Goal: Task Accomplishment & Management: Complete application form

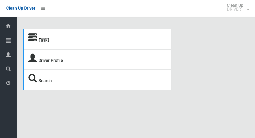
click at [41, 42] on link "Tasks" at bounding box center [44, 40] width 11 height 5
click at [35, 39] on icon at bounding box center [32, 38] width 9 height 9
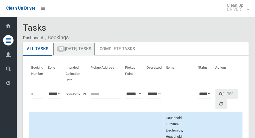
click at [74, 48] on link "53 Today's Tasks" at bounding box center [74, 49] width 42 height 14
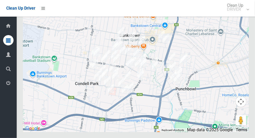
scroll to position [2936, 0]
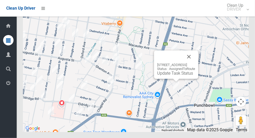
click at [195, 63] on button "Close" at bounding box center [189, 57] width 13 height 13
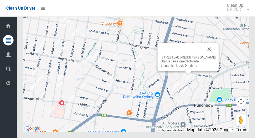
click at [214, 55] on button "Close" at bounding box center [209, 49] width 13 height 13
click at [215, 55] on button "Close" at bounding box center [209, 49] width 13 height 13
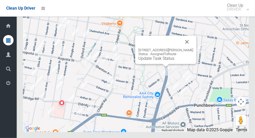
click at [193, 48] on button "Close" at bounding box center [187, 42] width 13 height 13
click at [191, 48] on button "Close" at bounding box center [187, 42] width 13 height 13
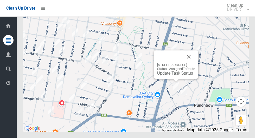
click at [195, 63] on button "Close" at bounding box center [189, 57] width 13 height 13
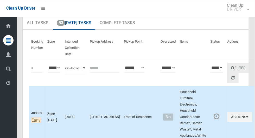
scroll to position [0, 0]
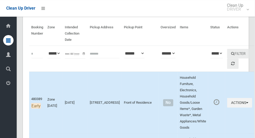
click at [179, 40] on th "Items" at bounding box center [193, 34] width 30 height 24
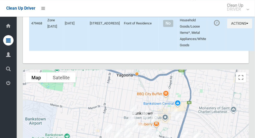
scroll to position [2937, 0]
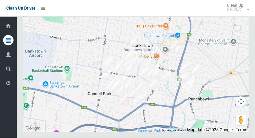
click at [194, 39] on div at bounding box center [136, 67] width 226 height 130
click at [159, 42] on div at bounding box center [136, 67] width 226 height 130
click at [130, 38] on div at bounding box center [136, 67] width 226 height 130
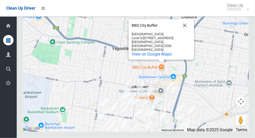
click at [185, 32] on button "Close" at bounding box center [185, 25] width 13 height 13
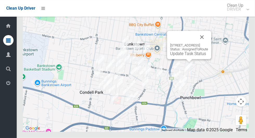
scroll to position [2932, 0]
click at [208, 43] on button "Close" at bounding box center [202, 37] width 13 height 13
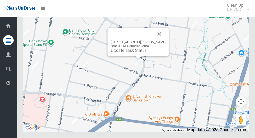
click at [166, 40] on button "Close" at bounding box center [159, 34] width 13 height 13
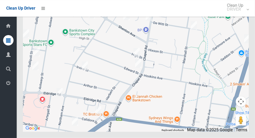
click at [198, 80] on div at bounding box center [136, 67] width 226 height 130
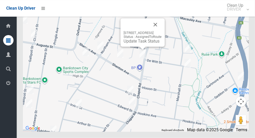
click at [162, 31] on button "Close" at bounding box center [155, 24] width 13 height 13
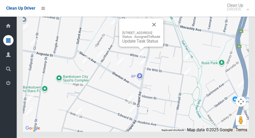
click at [160, 31] on button "Close" at bounding box center [154, 24] width 13 height 13
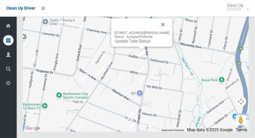
click at [168, 31] on button "Close" at bounding box center [163, 24] width 13 height 13
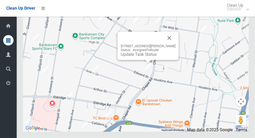
click at [173, 44] on button "Close" at bounding box center [169, 38] width 13 height 13
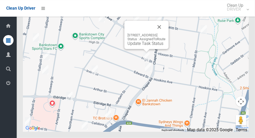
click at [166, 33] on button "Close" at bounding box center [159, 27] width 13 height 13
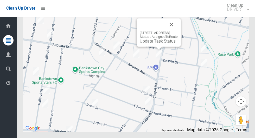
click at [178, 31] on button "Close" at bounding box center [171, 24] width 13 height 13
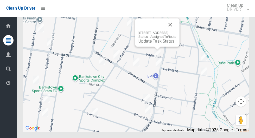
click at [177, 31] on button "Close" at bounding box center [170, 24] width 13 height 13
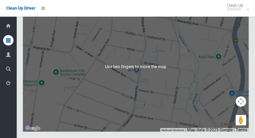
scroll to position [2938, 0]
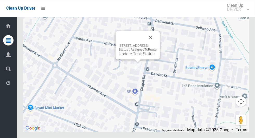
click at [157, 44] on button "Close" at bounding box center [150, 37] width 13 height 13
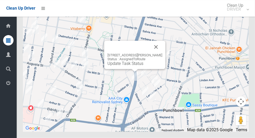
click at [160, 53] on button "Close" at bounding box center [156, 47] width 13 height 13
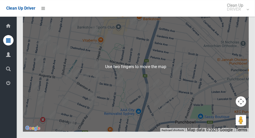
scroll to position [2937, 0]
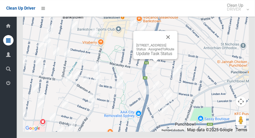
click at [174, 43] on button "Close" at bounding box center [168, 37] width 13 height 13
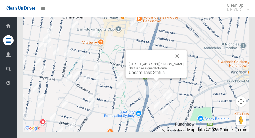
click at [183, 63] on button "Close" at bounding box center [177, 56] width 13 height 13
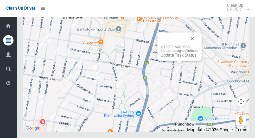
click at [199, 45] on button "Close" at bounding box center [192, 39] width 13 height 13
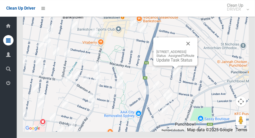
click at [195, 50] on button "Close" at bounding box center [188, 44] width 13 height 13
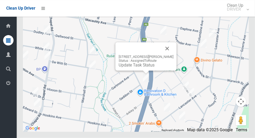
click at [172, 55] on button "Close" at bounding box center [167, 48] width 13 height 13
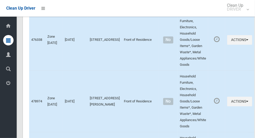
scroll to position [2937, 0]
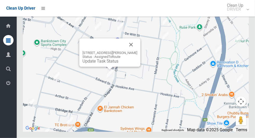
click at [138, 51] on button "Close" at bounding box center [131, 45] width 13 height 13
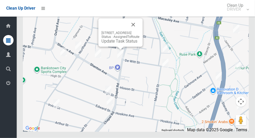
scroll to position [2937, 0]
click at [112, 44] on link "Update Task Status" at bounding box center [120, 41] width 36 height 5
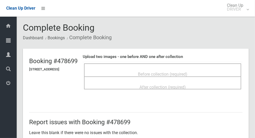
click at [188, 72] on span "Before collection (required)" at bounding box center [162, 74] width 49 height 5
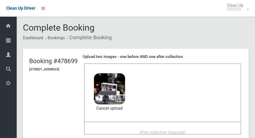
click at [174, 131] on span "After collection (required)" at bounding box center [163, 132] width 46 height 5
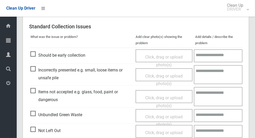
scroll to position [269, 0]
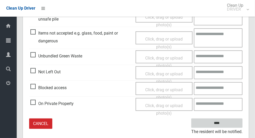
click at [226, 127] on input "****" at bounding box center [216, 124] width 51 height 10
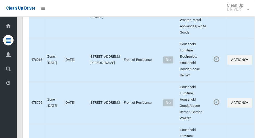
scroll to position [2937, 0]
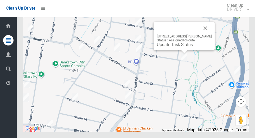
click at [210, 34] on button "Close" at bounding box center [205, 28] width 13 height 13
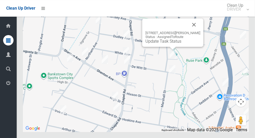
click at [201, 31] on button "Close" at bounding box center [194, 24] width 13 height 13
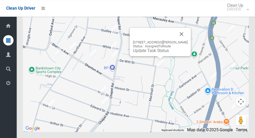
click at [186, 40] on button "Close" at bounding box center [182, 34] width 13 height 13
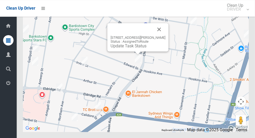
click at [165, 36] on button "Close" at bounding box center [159, 29] width 13 height 13
click at [128, 48] on link "Update Task Status" at bounding box center [129, 45] width 36 height 5
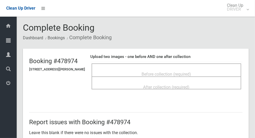
click at [180, 73] on span "Before collection (required)" at bounding box center [166, 74] width 49 height 5
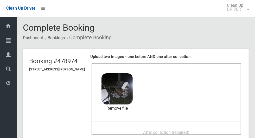
click at [153, 131] on span "After collection (required)" at bounding box center [166, 132] width 46 height 5
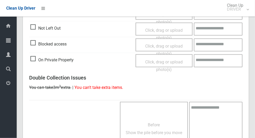
scroll to position [426, 0]
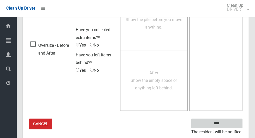
click at [221, 124] on input "****" at bounding box center [216, 124] width 51 height 10
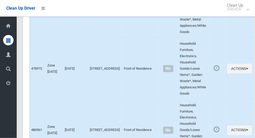
scroll to position [2937, 0]
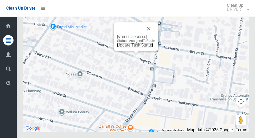
click at [129, 48] on link "Update Task Status" at bounding box center [135, 45] width 36 height 5
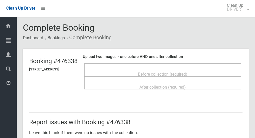
click at [169, 72] on span "Before collection (required)" at bounding box center [162, 74] width 49 height 5
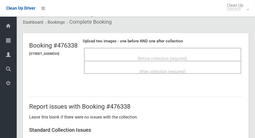
scroll to position [15, 0]
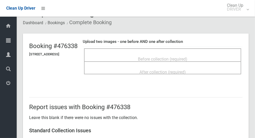
click at [172, 57] on span "Before collection (required)" at bounding box center [162, 59] width 49 height 5
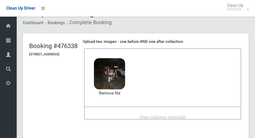
click at [134, 113] on div "After collection (required)" at bounding box center [163, 118] width 146 height 10
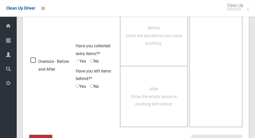
scroll to position [426, 0]
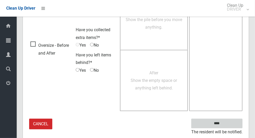
click at [226, 127] on input "****" at bounding box center [216, 124] width 51 height 10
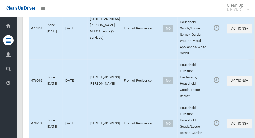
scroll to position [2937, 0]
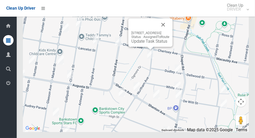
click at [170, 31] on button "Close" at bounding box center [163, 24] width 13 height 13
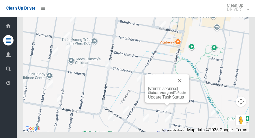
click at [186, 87] on button "Close" at bounding box center [180, 80] width 13 height 13
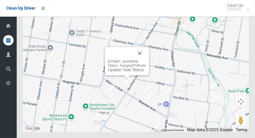
click at [146, 60] on button "Close" at bounding box center [140, 53] width 13 height 13
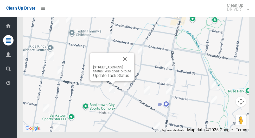
click at [131, 65] on button "Close" at bounding box center [125, 59] width 13 height 13
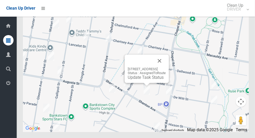
click at [166, 67] on button "Close" at bounding box center [159, 61] width 13 height 13
click at [136, 83] on div "21 Shenton Avenue, BANKSTOWN NSW 2200 Status : AssignedToRoute Update Task Stat…" at bounding box center [147, 69] width 44 height 28
click at [135, 80] on link "Update Task Status" at bounding box center [146, 77] width 36 height 5
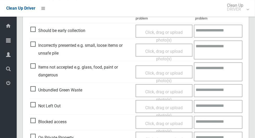
scroll to position [155, 0]
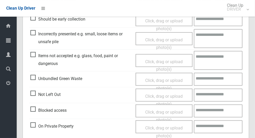
click at [36, 97] on span "Not Left Out" at bounding box center [45, 95] width 30 height 8
click at [171, 96] on span "Click, drag or upload photo(s)" at bounding box center [164, 100] width 38 height 13
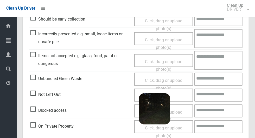
click at [220, 112] on textarea at bounding box center [219, 111] width 48 height 13
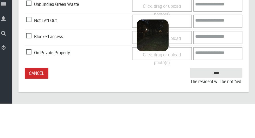
scroll to position [194, 0]
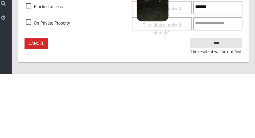
type textarea "*******"
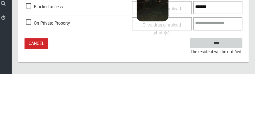
click at [227, 109] on input "****" at bounding box center [216, 108] width 51 height 10
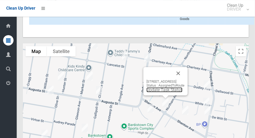
scroll to position [2937, 0]
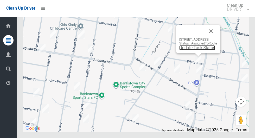
click at [188, 50] on link "Update Task Status" at bounding box center [197, 47] width 36 height 5
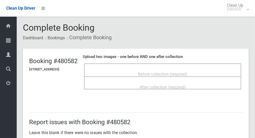
click at [188, 72] on span "Before collection (required)" at bounding box center [162, 74] width 49 height 5
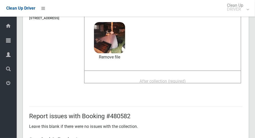
scroll to position [48, 0]
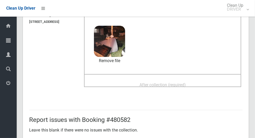
click at [163, 84] on span "After collection (required)" at bounding box center [163, 85] width 46 height 5
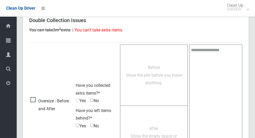
scroll to position [426, 0]
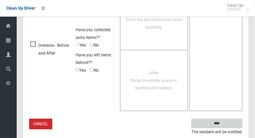
click at [226, 122] on input "****" at bounding box center [216, 124] width 51 height 10
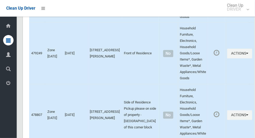
scroll to position [2937, 0]
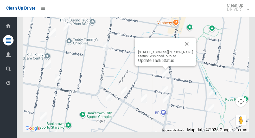
click at [193, 50] on button "Close" at bounding box center [187, 44] width 13 height 13
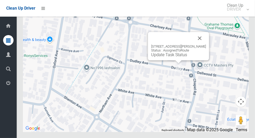
click at [170, 57] on link "Update Task Status" at bounding box center [169, 54] width 36 height 5
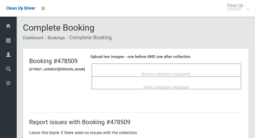
click at [174, 72] on span "Before collection (required)" at bounding box center [166, 74] width 49 height 5
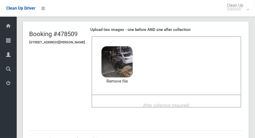
scroll to position [30, 0]
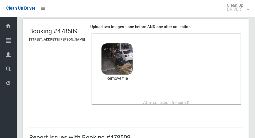
click at [170, 102] on span "After collection (required)" at bounding box center [166, 102] width 46 height 5
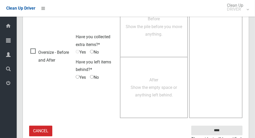
scroll to position [426, 0]
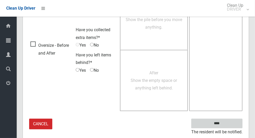
click at [226, 127] on input "****" at bounding box center [216, 124] width 51 height 10
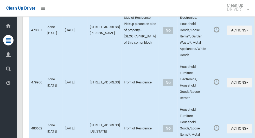
scroll to position [2937, 0]
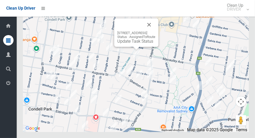
click at [155, 31] on button "Close" at bounding box center [149, 24] width 13 height 13
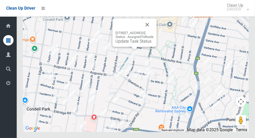
click at [154, 31] on button "Close" at bounding box center [147, 24] width 13 height 13
click at [128, 44] on link "Update Task Status" at bounding box center [134, 41] width 36 height 5
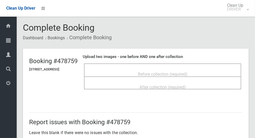
click at [182, 72] on span "Before collection (required)" at bounding box center [162, 74] width 49 height 5
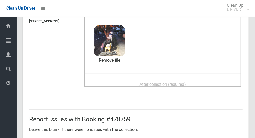
scroll to position [46, 0]
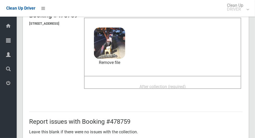
click at [186, 85] on span "After collection (required)" at bounding box center [163, 86] width 46 height 5
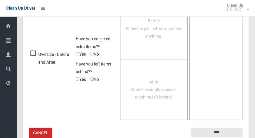
scroll to position [426, 0]
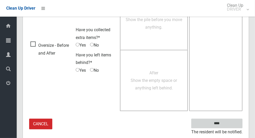
click at [226, 127] on input "****" at bounding box center [216, 124] width 51 height 10
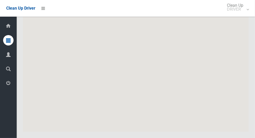
scroll to position [2937, 0]
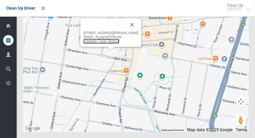
click at [103, 44] on link "Update Task Status" at bounding box center [102, 41] width 36 height 5
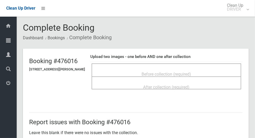
click at [170, 72] on span "Before collection (required)" at bounding box center [166, 74] width 49 height 5
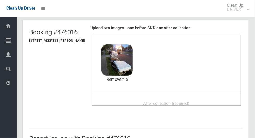
scroll to position [27, 0]
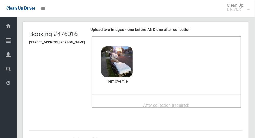
click at [177, 106] on span "After collection (required)" at bounding box center [166, 105] width 46 height 5
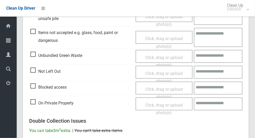
scroll to position [426, 0]
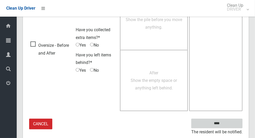
click at [226, 127] on input "****" at bounding box center [216, 124] width 51 height 10
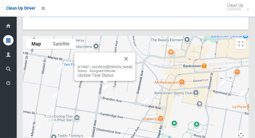
scroll to position [2938, 0]
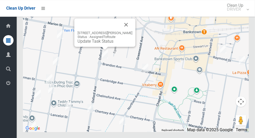
click at [94, 47] on div "57 Brandon Avenue, BANKSTOWN NSW 2200 Status : AssignedToRoute Update Task Stat…" at bounding box center [104, 32] width 61 height 28
click at [133, 31] on button "Close" at bounding box center [126, 24] width 13 height 13
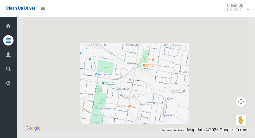
click at [242, 107] on button "Map camera controls" at bounding box center [241, 102] width 10 height 10
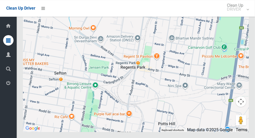
click at [161, 88] on div at bounding box center [136, 67] width 226 height 130
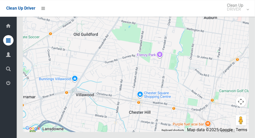
click at [244, 15] on button "Toggle fullscreen view" at bounding box center [241, 9] width 10 height 10
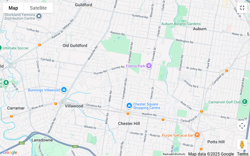
click at [246, 7] on button "Toggle fullscreen view" at bounding box center [242, 8] width 10 height 10
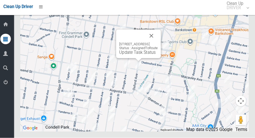
click at [159, 43] on button "Close" at bounding box center [152, 37] width 13 height 13
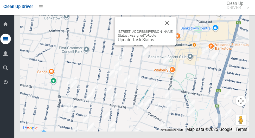
click at [174, 31] on button "Close" at bounding box center [168, 24] width 13 height 13
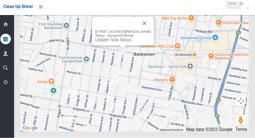
click at [152, 31] on button "Close" at bounding box center [146, 24] width 13 height 13
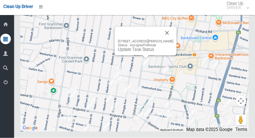
click at [143, 57] on div "57 Brandon Avenue, BANKSTOWN NSW 2200 Status : AssignedToRoute Update Task Stat…" at bounding box center [146, 42] width 61 height 28
click at [135, 53] on link "Update Task Status" at bounding box center [138, 50] width 36 height 5
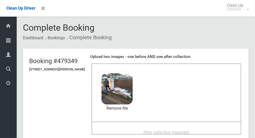
scroll to position [30, 0]
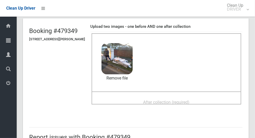
click at [170, 101] on span "After collection (required)" at bounding box center [166, 102] width 46 height 5
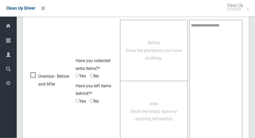
scroll to position [426, 0]
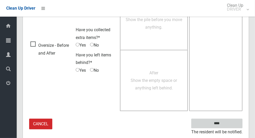
click at [216, 123] on input "****" at bounding box center [216, 124] width 51 height 10
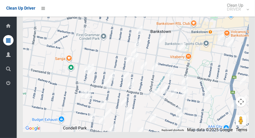
scroll to position [2936, 0]
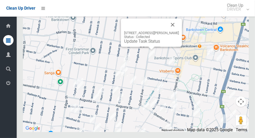
click at [179, 31] on button "Close" at bounding box center [173, 24] width 13 height 13
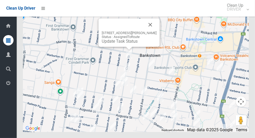
click at [157, 31] on button "Close" at bounding box center [150, 24] width 13 height 13
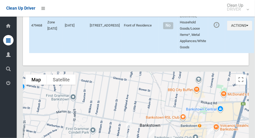
scroll to position [2937, 0]
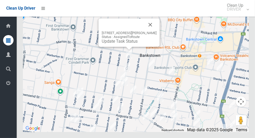
click at [113, 44] on link "Update Task Status" at bounding box center [120, 41] width 36 height 5
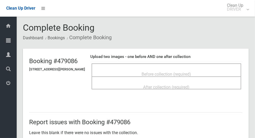
click at [171, 72] on span "Before collection (required)" at bounding box center [166, 74] width 49 height 5
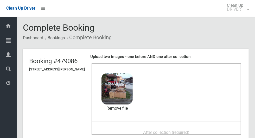
click at [158, 130] on span "After collection (required)" at bounding box center [166, 132] width 46 height 5
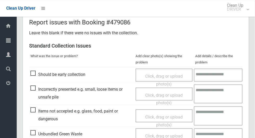
scroll to position [426, 0]
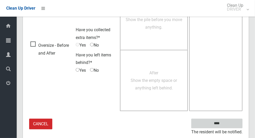
click at [226, 127] on input "****" at bounding box center [216, 124] width 51 height 10
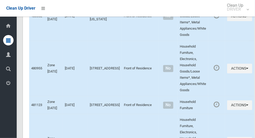
scroll to position [2934, 0]
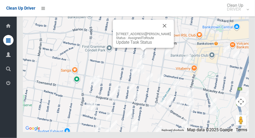
click at [171, 32] on button "Close" at bounding box center [165, 26] width 13 height 13
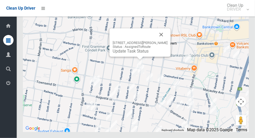
click at [168, 41] on button "Close" at bounding box center [161, 34] width 13 height 13
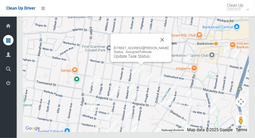
click at [169, 46] on button "Close" at bounding box center [162, 40] width 13 height 13
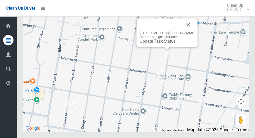
click at [159, 47] on div "37 Clarence Street, CONDELL PARK NSW 2200 Status : AssignedToRoute Update Task …" at bounding box center [167, 32] width 61 height 28
click at [152, 44] on link "Update Task Status" at bounding box center [158, 41] width 36 height 5
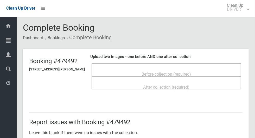
click at [179, 72] on span "Before collection (required)" at bounding box center [166, 74] width 49 height 5
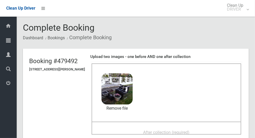
click at [150, 132] on span "After collection (required)" at bounding box center [166, 132] width 46 height 5
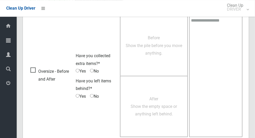
scroll to position [426, 0]
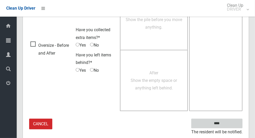
click at [228, 126] on input "****" at bounding box center [216, 124] width 51 height 10
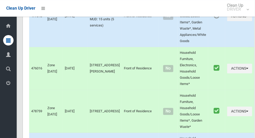
scroll to position [2937, 0]
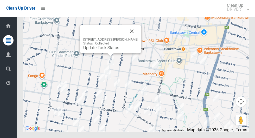
click at [138, 38] on button "Close" at bounding box center [132, 31] width 13 height 13
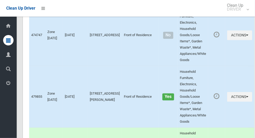
scroll to position [0, 0]
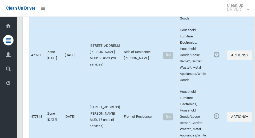
scroll to position [2937, 0]
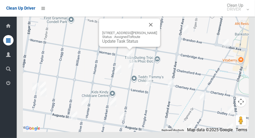
click at [157, 31] on button "Close" at bounding box center [151, 24] width 13 height 13
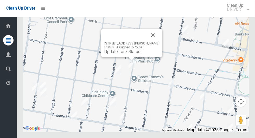
click at [159, 41] on button "Close" at bounding box center [153, 35] width 13 height 13
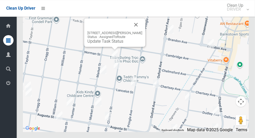
click at [141, 31] on button "Close" at bounding box center [136, 24] width 13 height 13
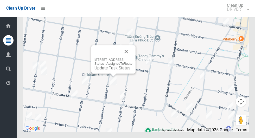
click at [133, 58] on button "Close" at bounding box center [126, 51] width 13 height 13
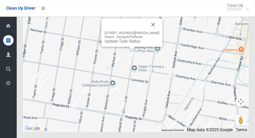
click at [160, 31] on button "Close" at bounding box center [153, 24] width 13 height 13
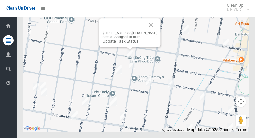
click at [124, 47] on div "1 Norman Street, CONDELL PARK NSW 2200 Status : AssignedToRoute Update Task Sta…" at bounding box center [129, 32] width 61 height 28
click at [121, 44] on link "Update Task Status" at bounding box center [121, 41] width 36 height 5
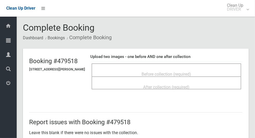
click at [210, 76] on div "Before collection (required)" at bounding box center [166, 74] width 138 height 10
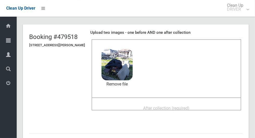
scroll to position [27, 0]
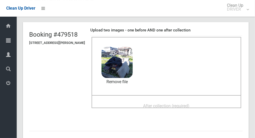
click at [158, 104] on span "After collection (required)" at bounding box center [166, 106] width 46 height 5
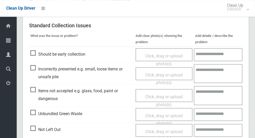
scroll to position [426, 0]
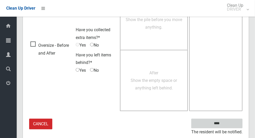
click at [228, 123] on input "****" at bounding box center [216, 124] width 51 height 10
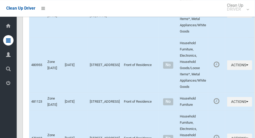
scroll to position [2937, 0]
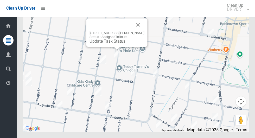
click at [145, 31] on button "Close" at bounding box center [138, 24] width 13 height 13
click at [115, 50] on div at bounding box center [117, 48] width 7 height 3
click at [110, 44] on link "Update Task Status" at bounding box center [108, 41] width 36 height 5
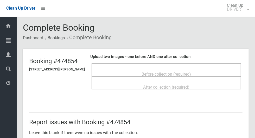
click at [205, 73] on div "Before collection (required)" at bounding box center [166, 74] width 138 height 10
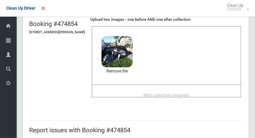
scroll to position [33, 0]
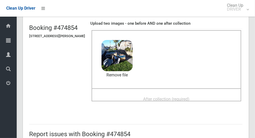
click at [188, 97] on span "After collection (required)" at bounding box center [166, 99] width 46 height 5
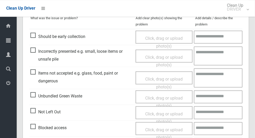
scroll to position [426, 0]
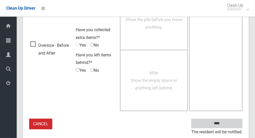
click at [226, 124] on input "****" at bounding box center [216, 124] width 51 height 10
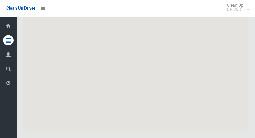
scroll to position [2937, 0]
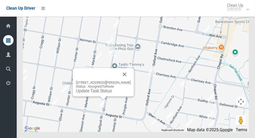
click at [131, 81] on button "Close" at bounding box center [124, 74] width 13 height 13
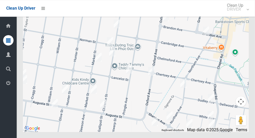
scroll to position [2937, 0]
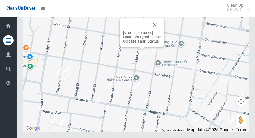
click at [161, 31] on button "Close" at bounding box center [155, 24] width 13 height 13
click at [133, 44] on link "Update Task Status" at bounding box center [141, 41] width 36 height 5
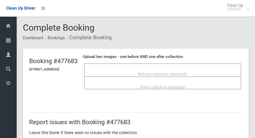
click at [185, 74] on span "Before collection (required)" at bounding box center [162, 74] width 49 height 5
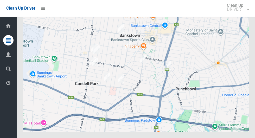
scroll to position [2937, 0]
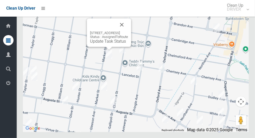
click at [128, 31] on button "Close" at bounding box center [122, 24] width 13 height 13
click at [100, 44] on link "Update Task Status" at bounding box center [108, 41] width 36 height 5
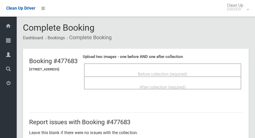
click at [160, 72] on span "Before collection (required)" at bounding box center [162, 74] width 49 height 5
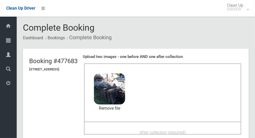
click at [164, 130] on span "After collection (required)" at bounding box center [163, 132] width 46 height 5
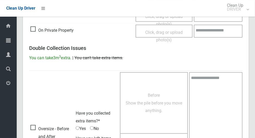
scroll to position [426, 0]
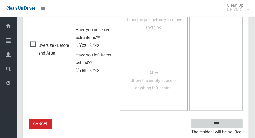
click at [226, 126] on input "****" at bounding box center [216, 124] width 51 height 10
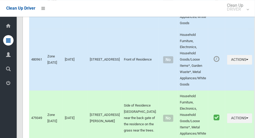
scroll to position [2937, 0]
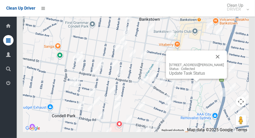
click at [224, 63] on button "Close" at bounding box center [218, 57] width 13 height 13
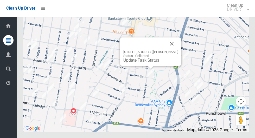
click at [178, 50] on button "Close" at bounding box center [172, 44] width 13 height 13
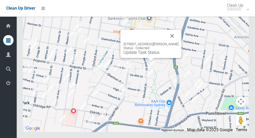
click at [179, 42] on button "Close" at bounding box center [172, 36] width 13 height 13
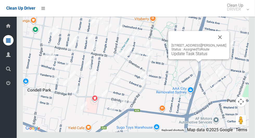
click at [225, 43] on button "Close" at bounding box center [220, 37] width 13 height 13
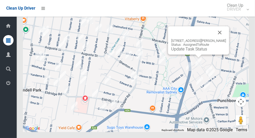
click at [226, 39] on button "Close" at bounding box center [220, 32] width 13 height 13
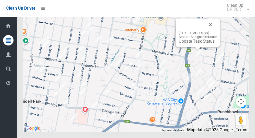
click at [217, 31] on button "Close" at bounding box center [210, 24] width 13 height 13
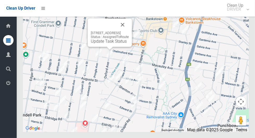
click at [129, 31] on button "Close" at bounding box center [122, 24] width 13 height 13
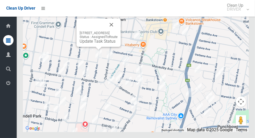
click at [118, 31] on button "Close" at bounding box center [111, 24] width 13 height 13
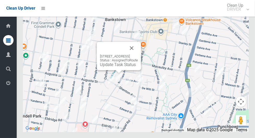
click at [138, 54] on button "Close" at bounding box center [132, 48] width 13 height 13
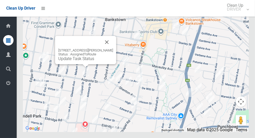
click at [113, 48] on button "Close" at bounding box center [107, 42] width 13 height 13
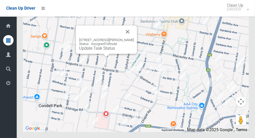
click at [134, 38] on button "Close" at bounding box center [128, 32] width 13 height 13
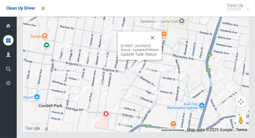
click at [162, 58] on div "1/143 Northam Avenue, BANKSTOWN NSW 2200 Status : AssignedToRoute Update Task S…" at bounding box center [140, 46] width 44 height 28
click at [159, 44] on button "Close" at bounding box center [152, 38] width 13 height 13
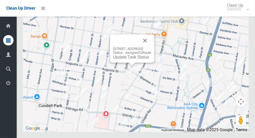
click at [151, 47] on button "Close" at bounding box center [145, 40] width 13 height 13
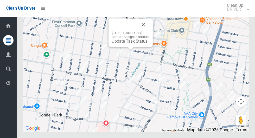
click at [150, 31] on button "Close" at bounding box center [143, 24] width 13 height 13
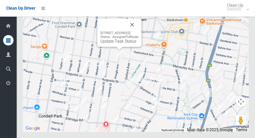
click at [139, 31] on button "Close" at bounding box center [132, 24] width 13 height 13
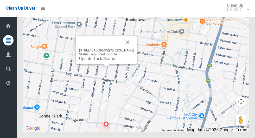
click at [134, 48] on button "Close" at bounding box center [128, 42] width 13 height 13
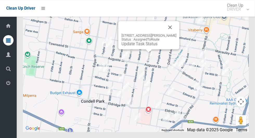
click at [177, 34] on button "Close" at bounding box center [170, 27] width 13 height 13
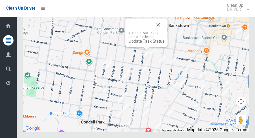
click at [165, 31] on button "Close" at bounding box center [158, 24] width 13 height 13
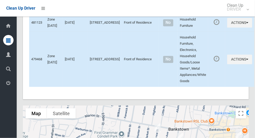
scroll to position [2938, 0]
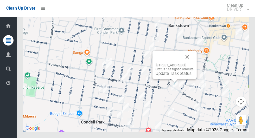
click at [194, 63] on button "Close" at bounding box center [187, 57] width 13 height 13
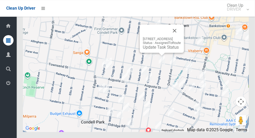
click at [184, 44] on div "3 Lancelot Street, BANKSTOWN NSW 2200 Status : AssignedToRoute Update Task Stat…" at bounding box center [162, 38] width 44 height 28
click at [181, 37] on button "Close" at bounding box center [175, 30] width 13 height 13
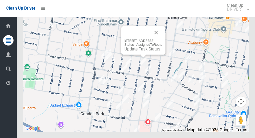
click at [163, 39] on button "Close" at bounding box center [156, 32] width 13 height 13
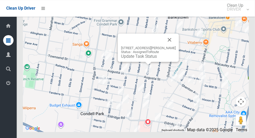
click at [176, 46] on button "Close" at bounding box center [170, 40] width 13 height 13
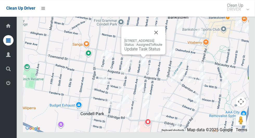
click at [137, 55] on div "106 Market Street, CONDELL PARK NSW 2200 Status : AssignedToRoute Update Task S…" at bounding box center [143, 40] width 44 height 28
click at [133, 55] on div "106 Market Street, CONDELL PARK NSW 2200 Status : AssignedToRoute Update Task S…" at bounding box center [143, 40] width 44 height 28
click at [124, 55] on div "106 Market Street, CONDELL PARK NSW 2200 Status : AssignedToRoute Update Task S…" at bounding box center [143, 40] width 44 height 28
click at [130, 52] on link "Update Task Status" at bounding box center [142, 49] width 36 height 5
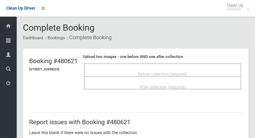
click at [188, 72] on span "Before collection (required)" at bounding box center [162, 74] width 49 height 5
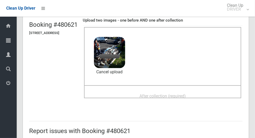
scroll to position [39, 0]
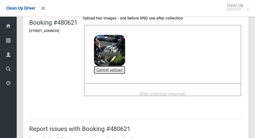
click at [125, 70] on link "Cancel upload" at bounding box center [109, 70] width 31 height 8
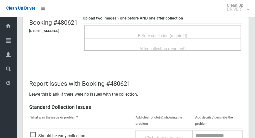
click at [169, 33] on span "Before collection (required)" at bounding box center [162, 35] width 49 height 5
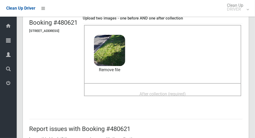
click at [186, 92] on span "After collection (required)" at bounding box center [163, 94] width 46 height 5
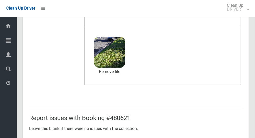
scroll to position [426, 0]
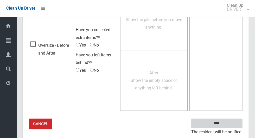
click at [226, 127] on input "****" at bounding box center [216, 124] width 51 height 10
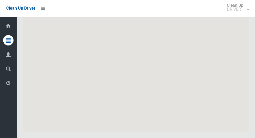
scroll to position [2937, 0]
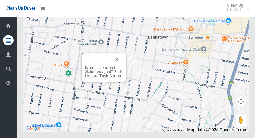
click at [123, 66] on button "Close" at bounding box center [117, 59] width 13 height 13
click at [98, 79] on link "Update Task Status" at bounding box center [103, 76] width 36 height 5
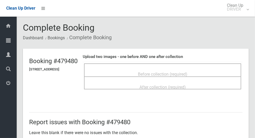
click at [153, 74] on span "Before collection (required)" at bounding box center [162, 74] width 49 height 5
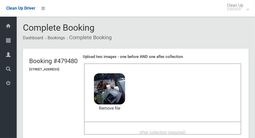
click at [173, 133] on span "After collection (required)" at bounding box center [163, 132] width 46 height 5
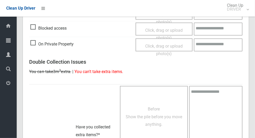
scroll to position [426, 0]
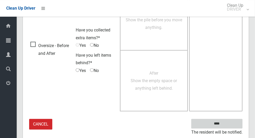
click at [219, 123] on input "****" at bounding box center [216, 124] width 51 height 10
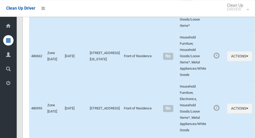
scroll to position [2937, 0]
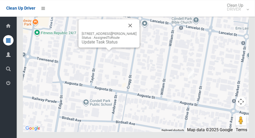
click at [98, 48] on div "4/110 Taylor Street, CONDELL PARK NSW 2200 Status : AssignedToRoute Update Task…" at bounding box center [109, 33] width 61 height 28
click at [99, 45] on link "Update Task Status" at bounding box center [100, 42] width 36 height 5
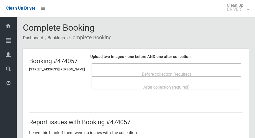
click at [172, 72] on span "Before collection (required)" at bounding box center [166, 74] width 49 height 5
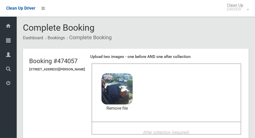
click at [154, 130] on span "After collection (required)" at bounding box center [166, 132] width 46 height 5
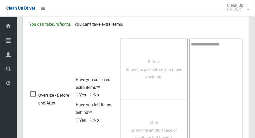
scroll to position [426, 0]
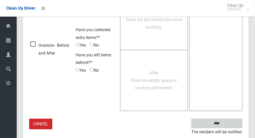
click at [226, 125] on input "****" at bounding box center [216, 124] width 51 height 10
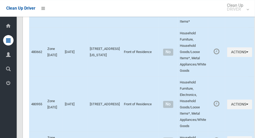
scroll to position [2937, 0]
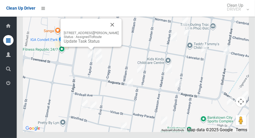
click at [81, 44] on link "Update Task Status" at bounding box center [82, 41] width 36 height 5
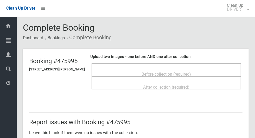
click at [167, 72] on span "Before collection (required)" at bounding box center [166, 74] width 49 height 5
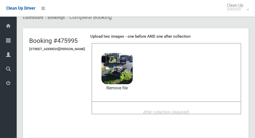
scroll to position [20, 0]
click at [190, 112] on span "After collection (required)" at bounding box center [166, 112] width 46 height 5
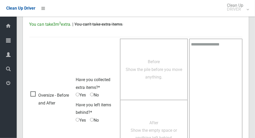
scroll to position [426, 0]
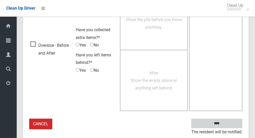
click at [226, 127] on input "****" at bounding box center [216, 124] width 51 height 10
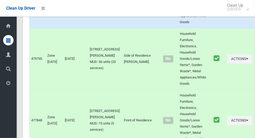
scroll to position [2937, 0]
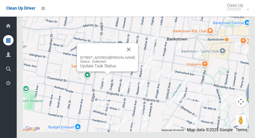
click at [135, 56] on button "Close" at bounding box center [129, 49] width 13 height 13
click at [133, 56] on button "Close" at bounding box center [129, 49] width 13 height 13
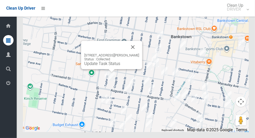
click at [139, 53] on button "Close" at bounding box center [133, 47] width 13 height 13
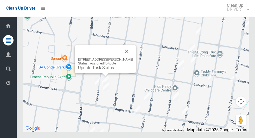
click at [101, 73] on div "106 Taylor Street, CONDELL PARK NSW 2200 Status : AssignedToRoute Update Task S…" at bounding box center [105, 59] width 61 height 28
click at [94, 70] on link "Update Task Status" at bounding box center [96, 67] width 36 height 5
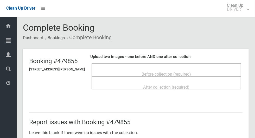
click at [147, 73] on span "Before collection (required)" at bounding box center [166, 74] width 49 height 5
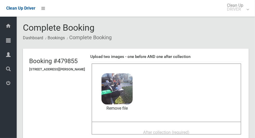
click at [205, 133] on div "After collection (required)" at bounding box center [166, 133] width 138 height 10
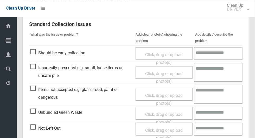
scroll to position [426, 0]
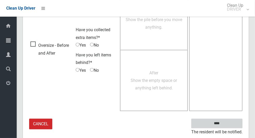
click at [219, 123] on input "****" at bounding box center [216, 124] width 51 height 10
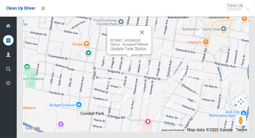
scroll to position [2928, 0]
click at [121, 51] on link "Update Task Status" at bounding box center [128, 48] width 36 height 5
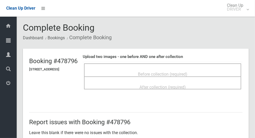
click at [188, 72] on span "Before collection (required)" at bounding box center [162, 74] width 49 height 5
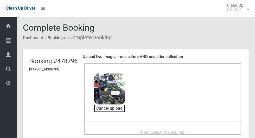
click at [125, 110] on link "Cancel upload" at bounding box center [109, 109] width 31 height 8
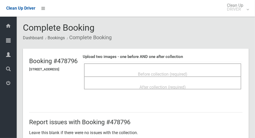
click at [188, 76] on span "Before collection (required)" at bounding box center [162, 74] width 49 height 5
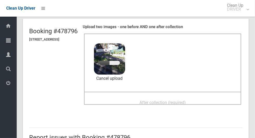
scroll to position [34, 0]
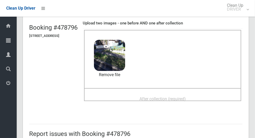
click at [186, 98] on span "After collection (required)" at bounding box center [163, 99] width 46 height 5
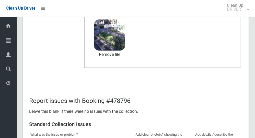
scroll to position [426, 0]
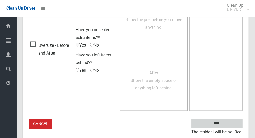
click at [229, 121] on input "****" at bounding box center [216, 124] width 51 height 10
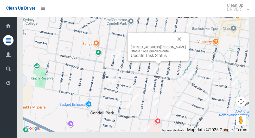
scroll to position [2937, 0]
click at [150, 58] on link "Update Task Status" at bounding box center [149, 55] width 36 height 5
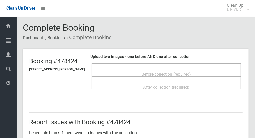
click at [206, 73] on div "Before collection (required)" at bounding box center [166, 74] width 138 height 10
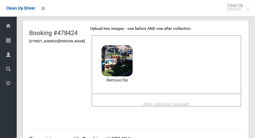
scroll to position [28, 0]
click at [184, 102] on span "After collection (required)" at bounding box center [166, 104] width 46 height 5
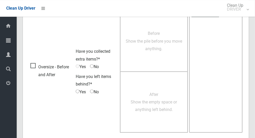
scroll to position [426, 0]
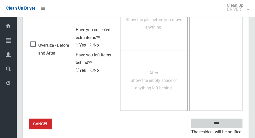
click at [226, 127] on input "****" at bounding box center [216, 124] width 51 height 10
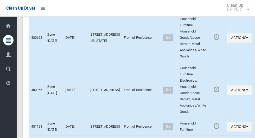
scroll to position [2937, 0]
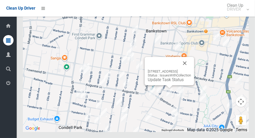
click at [191, 70] on button "Close" at bounding box center [185, 63] width 13 height 13
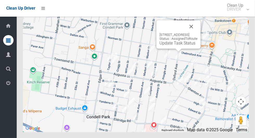
click at [198, 33] on button "Close" at bounding box center [191, 26] width 13 height 13
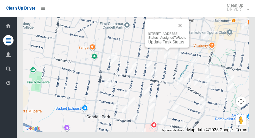
click at [186, 32] on button "Close" at bounding box center [180, 25] width 13 height 13
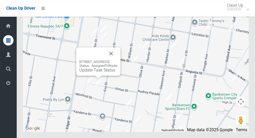
click at [117, 60] on button "Close" at bounding box center [111, 53] width 13 height 13
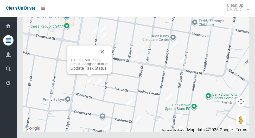
click at [109, 58] on button "Close" at bounding box center [102, 52] width 13 height 13
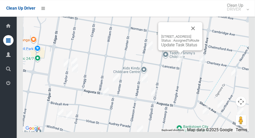
click at [199, 35] on button "Close" at bounding box center [193, 28] width 13 height 13
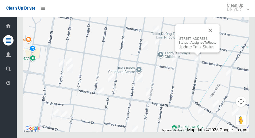
click at [217, 37] on button "Close" at bounding box center [210, 30] width 13 height 13
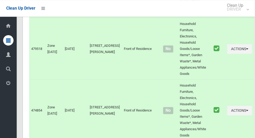
scroll to position [0, 0]
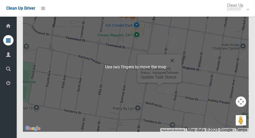
scroll to position [2936, 0]
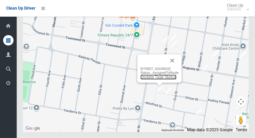
click at [150, 80] on link "Update Task Status" at bounding box center [159, 77] width 36 height 5
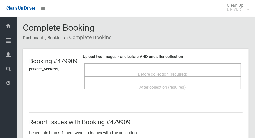
click at [188, 75] on span "Before collection (required)" at bounding box center [162, 74] width 49 height 5
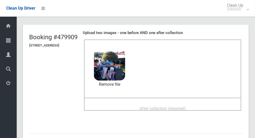
scroll to position [23, 0]
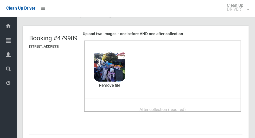
click at [186, 107] on span "After collection (required)" at bounding box center [163, 109] width 46 height 5
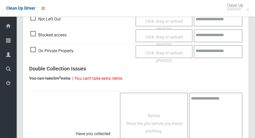
scroll to position [426, 0]
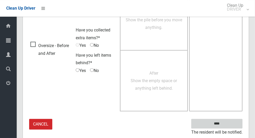
click at [226, 127] on input "****" at bounding box center [216, 124] width 51 height 10
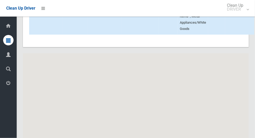
scroll to position [2937, 0]
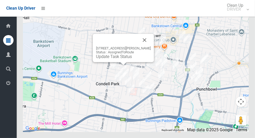
click at [151, 46] on button "Close" at bounding box center [145, 40] width 13 height 13
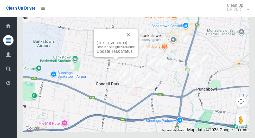
click at [111, 54] on link "Update Task Status" at bounding box center [115, 51] width 36 height 5
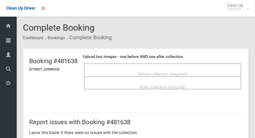
click at [188, 74] on span "Before collection (required)" at bounding box center [162, 74] width 49 height 5
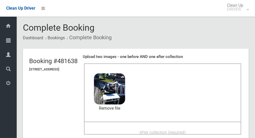
click at [148, 130] on span "After collection (required)" at bounding box center [163, 132] width 46 height 5
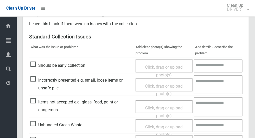
scroll to position [426, 0]
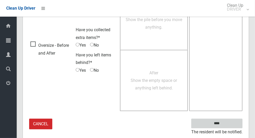
click at [228, 120] on input "****" at bounding box center [216, 124] width 51 height 10
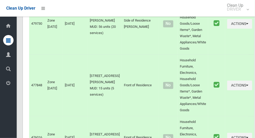
scroll to position [2937, 0]
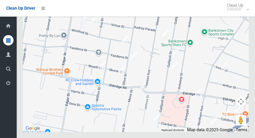
click at [137, 83] on div at bounding box center [136, 67] width 226 height 130
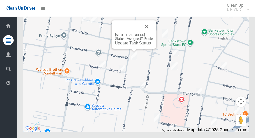
click at [153, 33] on button "Close" at bounding box center [147, 26] width 13 height 13
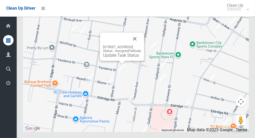
click at [141, 45] on button "Close" at bounding box center [135, 39] width 13 height 13
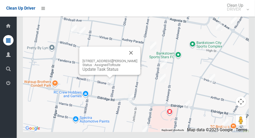
click at [136, 59] on button "Close" at bounding box center [131, 53] width 13 height 13
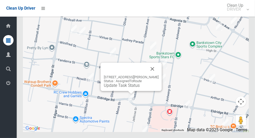
click at [159, 75] on button "Close" at bounding box center [152, 69] width 13 height 13
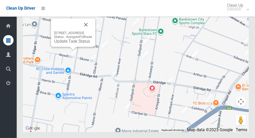
click at [92, 31] on button "Close" at bounding box center [86, 24] width 13 height 13
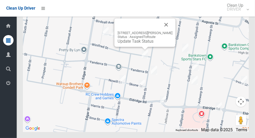
click at [136, 44] on link "Update Task Status" at bounding box center [136, 41] width 36 height 5
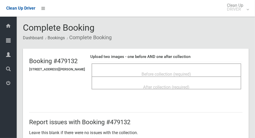
click at [178, 72] on span "Before collection (required)" at bounding box center [166, 74] width 49 height 5
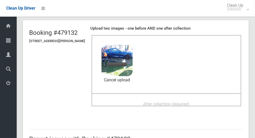
scroll to position [28, 0]
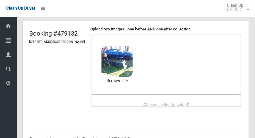
click at [190, 106] on span "After collection (required)" at bounding box center [166, 105] width 46 height 5
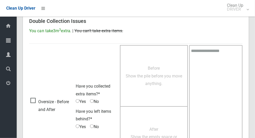
scroll to position [426, 0]
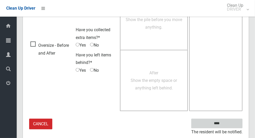
click at [218, 123] on input "****" at bounding box center [216, 124] width 51 height 10
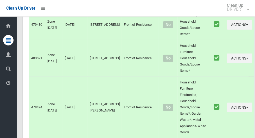
scroll to position [2937, 0]
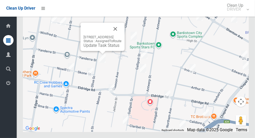
click at [122, 35] on button "Close" at bounding box center [115, 29] width 13 height 13
click at [103, 48] on link "Update Task Status" at bounding box center [102, 45] width 36 height 5
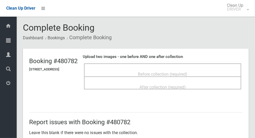
click at [170, 72] on span "Before collection (required)" at bounding box center [162, 74] width 49 height 5
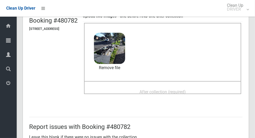
scroll to position [38, 0]
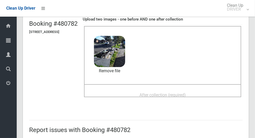
click at [167, 94] on span "After collection (required)" at bounding box center [163, 95] width 46 height 5
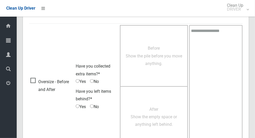
scroll to position [426, 0]
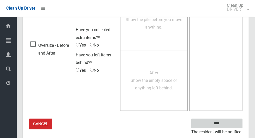
click at [226, 125] on input "****" at bounding box center [216, 124] width 51 height 10
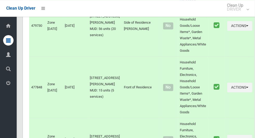
scroll to position [2937, 0]
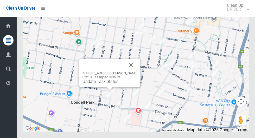
click at [103, 84] on link "Update Task Status" at bounding box center [101, 81] width 36 height 5
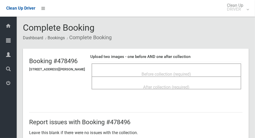
click at [202, 70] on div "Before collection (required)" at bounding box center [166, 74] width 138 height 10
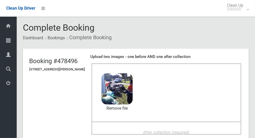
click at [158, 130] on span "After collection (required)" at bounding box center [166, 132] width 46 height 5
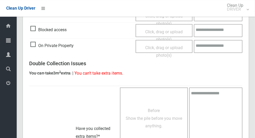
scroll to position [426, 0]
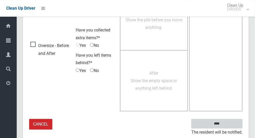
click at [226, 127] on input "****" at bounding box center [216, 124] width 51 height 10
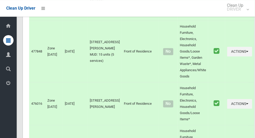
scroll to position [2937, 0]
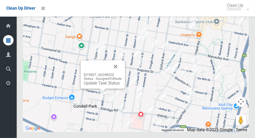
click at [98, 86] on link "Update Task Status" at bounding box center [102, 83] width 36 height 5
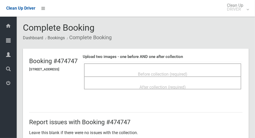
click at [188, 73] on span "Before collection (required)" at bounding box center [162, 74] width 49 height 5
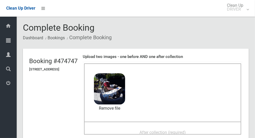
click at [149, 134] on span "After collection (required)" at bounding box center [163, 132] width 46 height 5
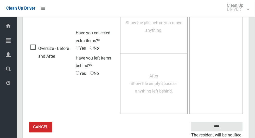
scroll to position [426, 0]
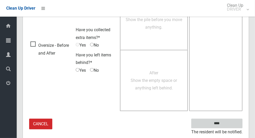
click at [227, 126] on input "****" at bounding box center [216, 124] width 51 height 10
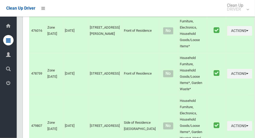
scroll to position [2937, 0]
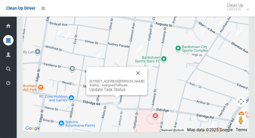
click at [145, 79] on button "Close" at bounding box center [138, 73] width 13 height 13
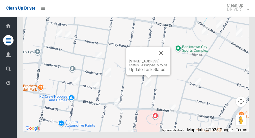
click at [167, 59] on button "Close" at bounding box center [161, 53] width 13 height 13
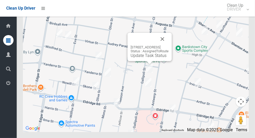
click at [169, 45] on button "Close" at bounding box center [162, 39] width 13 height 13
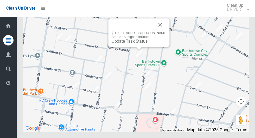
click at [167, 31] on button "Close" at bounding box center [160, 24] width 13 height 13
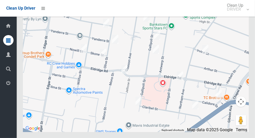
scroll to position [2937, 0]
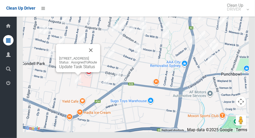
click at [97, 57] on button "Close" at bounding box center [91, 50] width 13 height 13
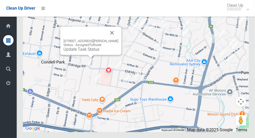
click at [118, 39] on button "Close" at bounding box center [112, 33] width 13 height 13
click at [83, 52] on link "Update Task Status" at bounding box center [82, 49] width 36 height 5
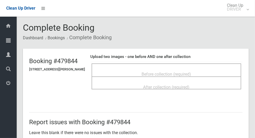
click at [164, 72] on span "Before collection (required)" at bounding box center [166, 74] width 49 height 5
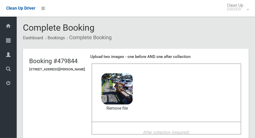
click at [181, 133] on span "After collection (required)" at bounding box center [166, 132] width 46 height 5
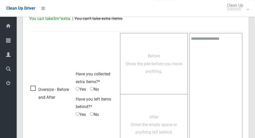
scroll to position [426, 0]
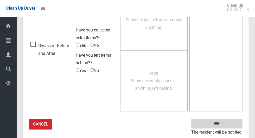
click at [226, 127] on input "****" at bounding box center [216, 124] width 51 height 10
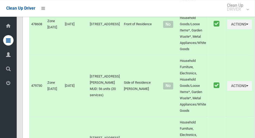
scroll to position [2937, 0]
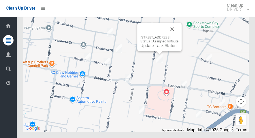
click at [179, 35] on button "Close" at bounding box center [172, 29] width 13 height 13
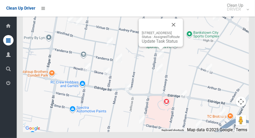
click at [180, 31] on button "Close" at bounding box center [173, 24] width 13 height 13
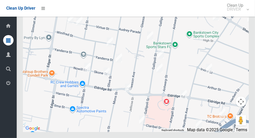
click at [191, 42] on div at bounding box center [136, 67] width 226 height 130
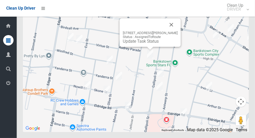
click at [178, 31] on button "Close" at bounding box center [171, 24] width 13 height 13
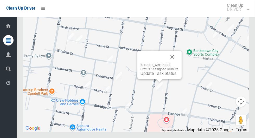
click at [179, 63] on button "Close" at bounding box center [172, 57] width 13 height 13
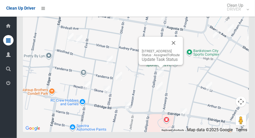
click at [180, 49] on button "Close" at bounding box center [173, 43] width 13 height 13
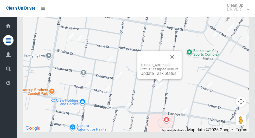
click at [151, 79] on div "60A Gallipoli Street, CONDELL PARK NSW 2200 Status : AssignedToRoute Update Tas…" at bounding box center [160, 65] width 44 height 28
click at [144, 76] on link "Update Task Status" at bounding box center [159, 73] width 36 height 5
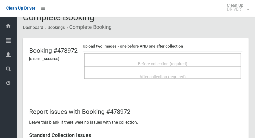
scroll to position [15, 0]
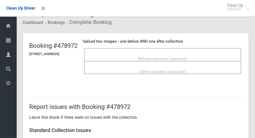
click at [183, 57] on span "Before collection (required)" at bounding box center [162, 59] width 49 height 5
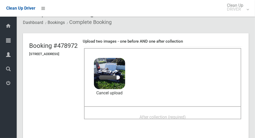
scroll to position [46, 0]
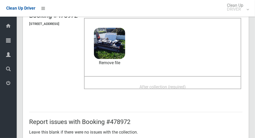
click at [183, 85] on span "After collection (required)" at bounding box center [163, 87] width 46 height 5
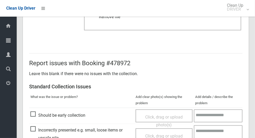
scroll to position [426, 0]
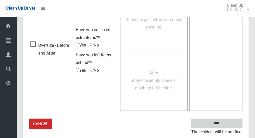
click at [226, 126] on input "****" at bounding box center [216, 124] width 51 height 10
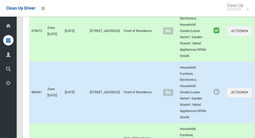
scroll to position [2937, 0]
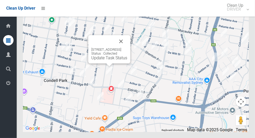
click at [127, 48] on button "Close" at bounding box center [121, 41] width 13 height 13
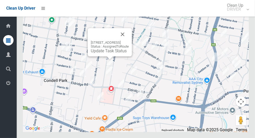
click at [101, 53] on link "Update Task Status" at bounding box center [109, 50] width 36 height 5
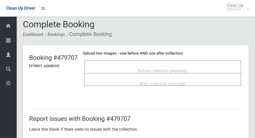
scroll to position [14, 0]
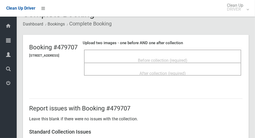
click at [188, 59] on span "Before collection (required)" at bounding box center [162, 60] width 49 height 5
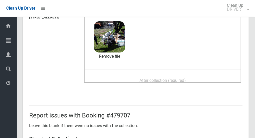
scroll to position [53, 0]
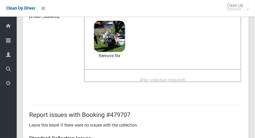
click at [177, 79] on span "After collection (required)" at bounding box center [163, 80] width 46 height 5
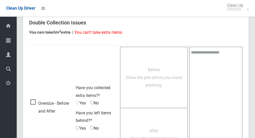
scroll to position [426, 0]
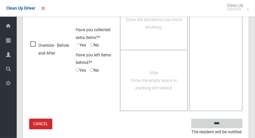
click at [228, 122] on input "****" at bounding box center [216, 124] width 51 height 10
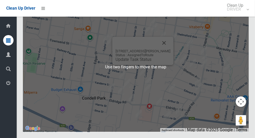
scroll to position [2937, 0]
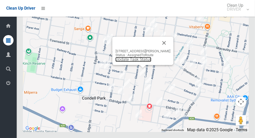
click at [133, 62] on link "Update Task Status" at bounding box center [134, 59] width 36 height 5
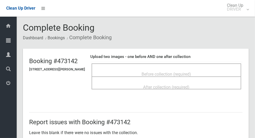
click at [186, 72] on span "Before collection (required)" at bounding box center [166, 74] width 49 height 5
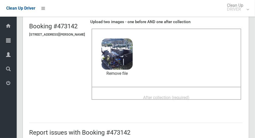
scroll to position [33, 0]
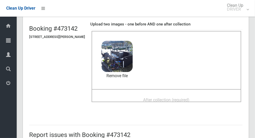
click at [162, 99] on span "After collection (required)" at bounding box center [166, 100] width 46 height 5
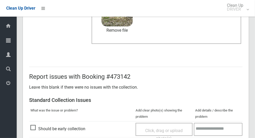
scroll to position [426, 0]
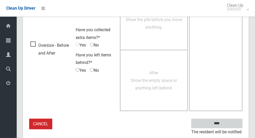
click at [226, 125] on input "****" at bounding box center [216, 124] width 51 height 10
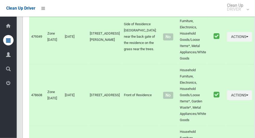
scroll to position [2937, 0]
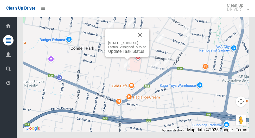
click at [146, 41] on button "Close" at bounding box center [140, 35] width 13 height 13
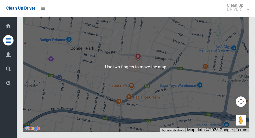
scroll to position [2937, 0]
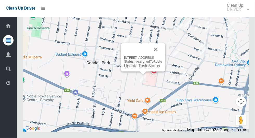
click at [162, 56] on button "Close" at bounding box center [156, 49] width 13 height 13
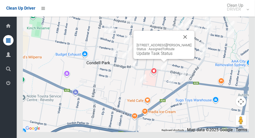
click at [190, 43] on button "Close" at bounding box center [185, 37] width 13 height 13
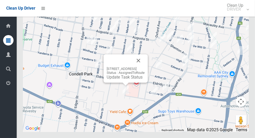
click at [145, 67] on button "Close" at bounding box center [138, 60] width 13 height 13
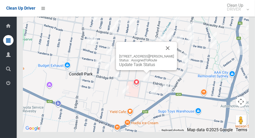
click at [173, 54] on button "Close" at bounding box center [168, 48] width 13 height 13
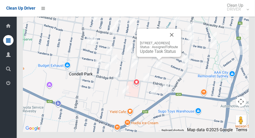
click at [178, 41] on button "Close" at bounding box center [172, 35] width 13 height 13
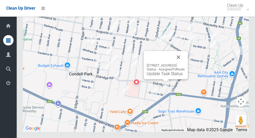
click at [185, 64] on button "Close" at bounding box center [178, 57] width 13 height 13
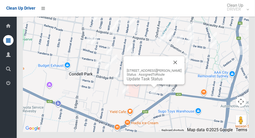
click at [179, 69] on button "Close" at bounding box center [175, 62] width 13 height 13
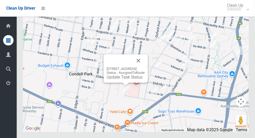
click at [145, 67] on button "Close" at bounding box center [138, 60] width 13 height 13
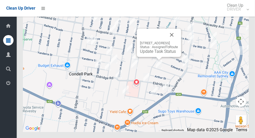
click at [178, 41] on button "Close" at bounding box center [172, 35] width 13 height 13
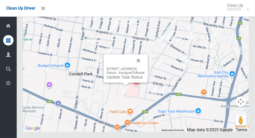
click at [121, 80] on link "Update Task Status" at bounding box center [125, 77] width 36 height 5
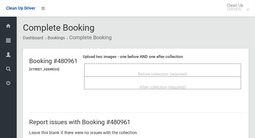
click at [184, 72] on span "Before collection (required)" at bounding box center [162, 74] width 49 height 5
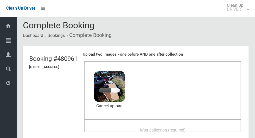
scroll to position [18, 0]
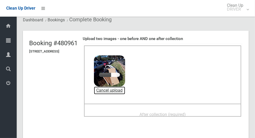
click at [125, 92] on link "Cancel upload" at bounding box center [109, 91] width 31 height 8
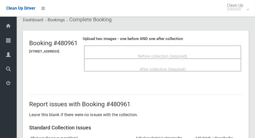
click at [207, 54] on div "Before collection (required)" at bounding box center [163, 56] width 146 height 10
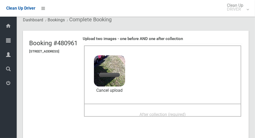
scroll to position [40, 0]
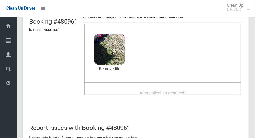
click at [183, 91] on span "After collection (required)" at bounding box center [163, 93] width 46 height 5
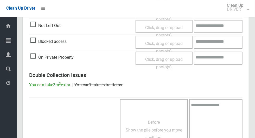
scroll to position [426, 0]
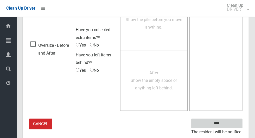
click at [226, 123] on input "****" at bounding box center [216, 124] width 51 height 10
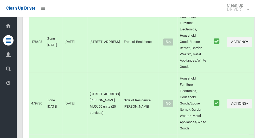
scroll to position [2937, 0]
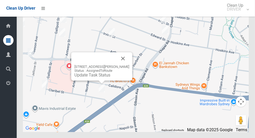
click at [128, 65] on button "Close" at bounding box center [123, 58] width 13 height 13
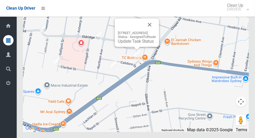
click at [156, 31] on button "Close" at bounding box center [149, 24] width 13 height 13
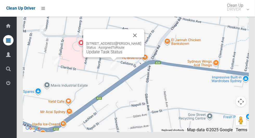
click at [139, 42] on button "Close" at bounding box center [135, 35] width 13 height 13
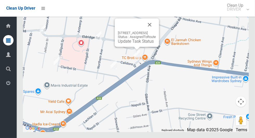
click at [129, 44] on link "Update Task Status" at bounding box center [136, 41] width 36 height 5
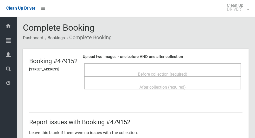
click at [170, 72] on span "Before collection (required)" at bounding box center [162, 74] width 49 height 5
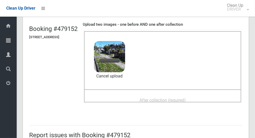
scroll to position [34, 0]
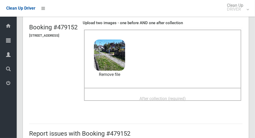
click at [182, 97] on span "After collection (required)" at bounding box center [163, 98] width 46 height 5
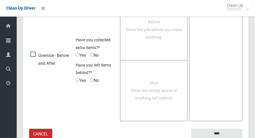
scroll to position [426, 0]
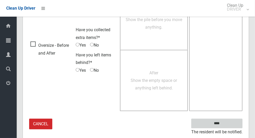
click at [229, 126] on input "****" at bounding box center [216, 124] width 51 height 10
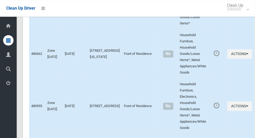
scroll to position [2937, 0]
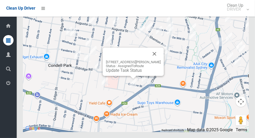
click at [156, 60] on button "Close" at bounding box center [154, 54] width 13 height 13
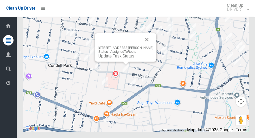
click at [152, 46] on button "Close" at bounding box center [147, 39] width 13 height 13
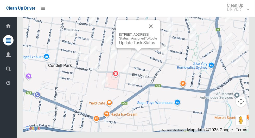
click at [157, 33] on button "Close" at bounding box center [151, 26] width 13 height 13
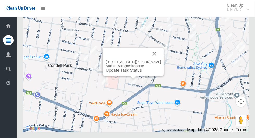
click at [158, 60] on button "Close" at bounding box center [154, 54] width 13 height 13
click at [127, 73] on link "Update Task Status" at bounding box center [124, 70] width 36 height 5
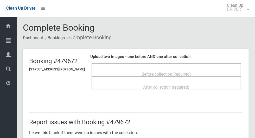
click at [202, 73] on div "Before collection (required)" at bounding box center [166, 74] width 138 height 10
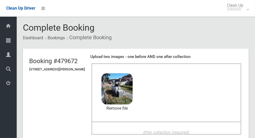
click at [189, 131] on span "After collection (required)" at bounding box center [166, 132] width 46 height 5
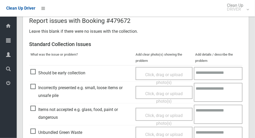
scroll to position [426, 0]
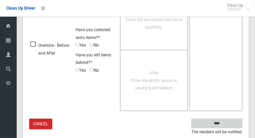
click at [226, 127] on input "****" at bounding box center [216, 124] width 51 height 10
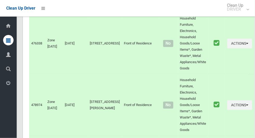
scroll to position [2937, 0]
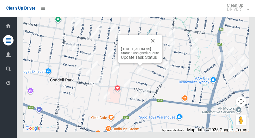
click at [159, 47] on button "Close" at bounding box center [153, 41] width 13 height 13
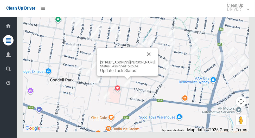
click at [155, 60] on button "Close" at bounding box center [149, 54] width 13 height 13
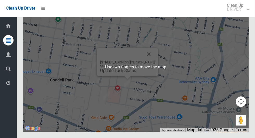
scroll to position [2937, 0]
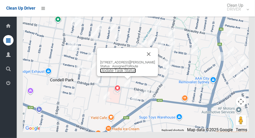
click at [118, 73] on link "Update Task Status" at bounding box center [118, 70] width 36 height 5
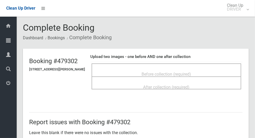
click at [174, 74] on span "Before collection (required)" at bounding box center [166, 74] width 49 height 5
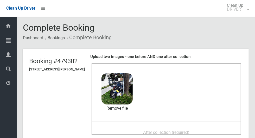
click at [159, 130] on span "After collection (required)" at bounding box center [166, 132] width 46 height 5
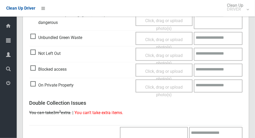
scroll to position [426, 0]
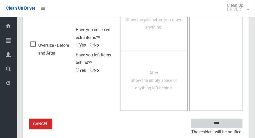
click at [226, 123] on input "****" at bounding box center [216, 124] width 51 height 10
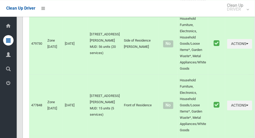
scroll to position [2937, 0]
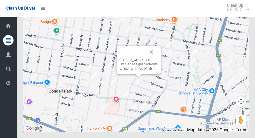
click at [158, 58] on button "Close" at bounding box center [151, 52] width 13 height 13
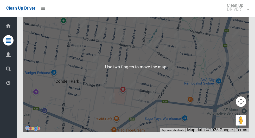
scroll to position [2937, 0]
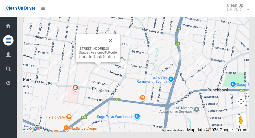
click at [117, 47] on button "Close" at bounding box center [110, 40] width 13 height 13
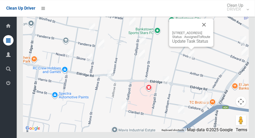
scroll to position [2938, 0]
click at [184, 44] on link "Update Task Status" at bounding box center [190, 41] width 36 height 5
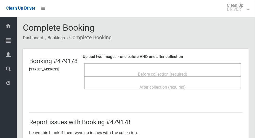
click at [162, 72] on span "Before collection (required)" at bounding box center [162, 74] width 49 height 5
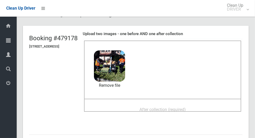
scroll to position [24, 0]
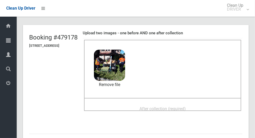
click at [168, 108] on span "After collection (required)" at bounding box center [163, 109] width 46 height 5
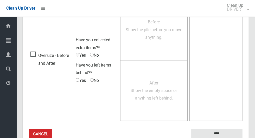
scroll to position [426, 0]
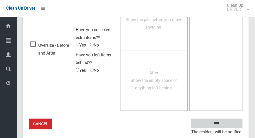
click at [226, 127] on input "****" at bounding box center [216, 124] width 51 height 10
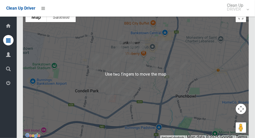
scroll to position [2922, 0]
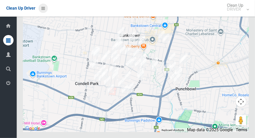
click at [43, 10] on icon at bounding box center [43, 8] width 4 height 9
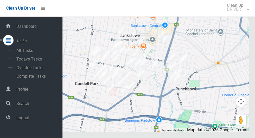
click at [17, 118] on span "Logout" at bounding box center [39, 118] width 48 height 5
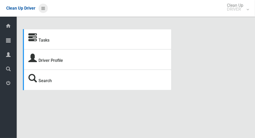
click at [42, 11] on icon at bounding box center [43, 8] width 4 height 9
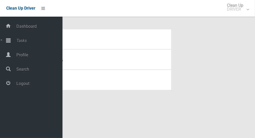
click at [20, 43] on span "Tasks" at bounding box center [39, 40] width 48 height 5
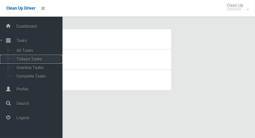
click at [20, 61] on span "Todays Tasks" at bounding box center [36, 59] width 43 height 5
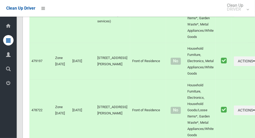
scroll to position [3074, 0]
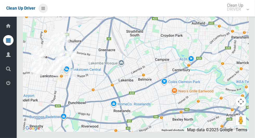
click at [41, 8] on icon at bounding box center [43, 8] width 4 height 9
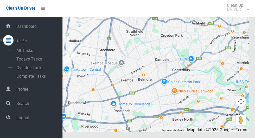
click at [17, 118] on span "Logout" at bounding box center [39, 118] width 48 height 5
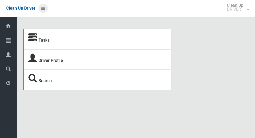
click at [45, 11] on icon at bounding box center [43, 8] width 4 height 9
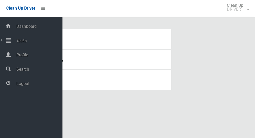
click at [11, 42] on div at bounding box center [8, 40] width 10 height 10
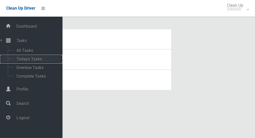
click at [18, 62] on span "Todays Tasks" at bounding box center [36, 59] width 43 height 5
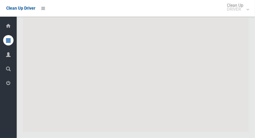
scroll to position [3222, 0]
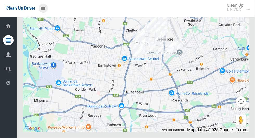
click at [45, 11] on icon at bounding box center [43, 8] width 4 height 9
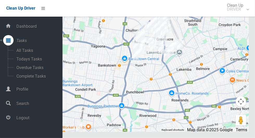
click at [16, 119] on span "Logout" at bounding box center [39, 118] width 48 height 5
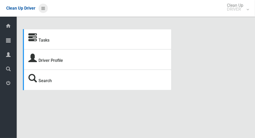
click at [45, 11] on icon at bounding box center [43, 8] width 4 height 9
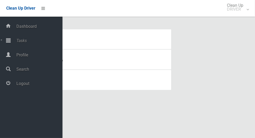
click at [11, 44] on icon at bounding box center [8, 40] width 5 height 10
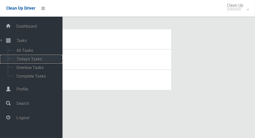
click at [21, 61] on span "Todays Tasks" at bounding box center [36, 59] width 43 height 5
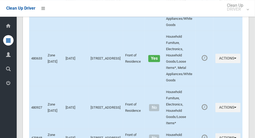
scroll to position [2451, 0]
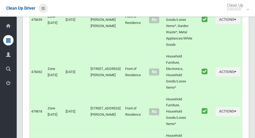
click at [42, 11] on icon at bounding box center [43, 8] width 4 height 9
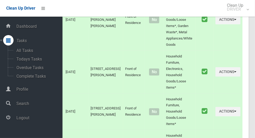
click at [10, 120] on div at bounding box center [8, 118] width 10 height 10
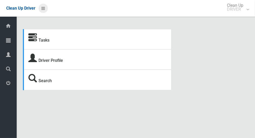
click at [42, 11] on icon at bounding box center [43, 8] width 4 height 9
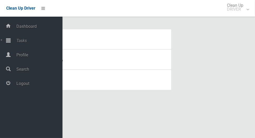
click at [11, 44] on icon at bounding box center [8, 40] width 5 height 10
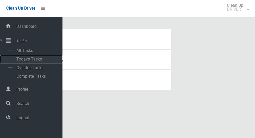
click at [19, 62] on span "Todays Tasks" at bounding box center [36, 59] width 43 height 5
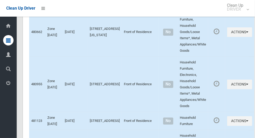
scroll to position [2937, 0]
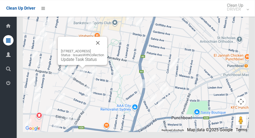
click at [104, 49] on button "Close" at bounding box center [98, 43] width 13 height 13
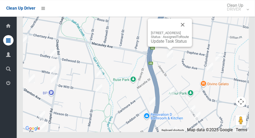
click at [189, 31] on button "Close" at bounding box center [183, 24] width 13 height 13
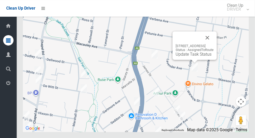
click at [214, 44] on button "Close" at bounding box center [207, 38] width 13 height 13
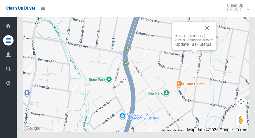
click at [214, 34] on button "Close" at bounding box center [207, 28] width 13 height 13
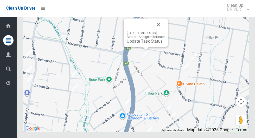
click at [165, 31] on button "Close" at bounding box center [158, 24] width 13 height 13
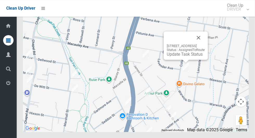
click at [205, 44] on button "Close" at bounding box center [198, 38] width 13 height 13
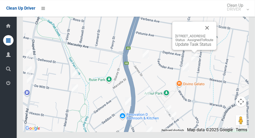
click at [214, 34] on button "Close" at bounding box center [207, 28] width 13 height 13
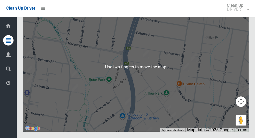
scroll to position [2937, 0]
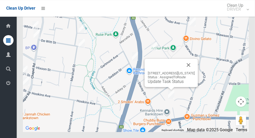
click at [195, 71] on button "Close" at bounding box center [189, 65] width 13 height 13
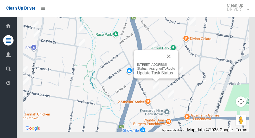
click at [175, 63] on button "Close" at bounding box center [169, 56] width 13 height 13
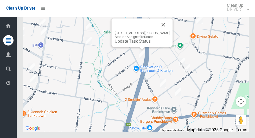
click at [168, 31] on button "Close" at bounding box center [163, 24] width 13 height 13
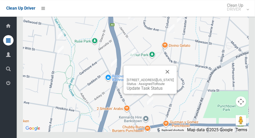
click at [174, 78] on button "Close" at bounding box center [167, 72] width 13 height 13
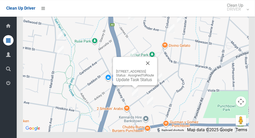
click at [154, 70] on button "Close" at bounding box center [148, 63] width 13 height 13
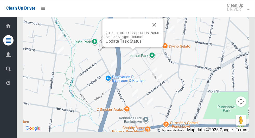
click at [160, 31] on button "Close" at bounding box center [154, 24] width 13 height 13
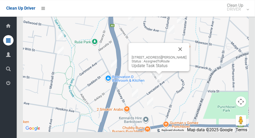
click at [185, 55] on button "Close" at bounding box center [180, 49] width 13 height 13
click at [187, 55] on button "Close" at bounding box center [180, 49] width 13 height 13
click at [186, 55] on button "Close" at bounding box center [180, 49] width 13 height 13
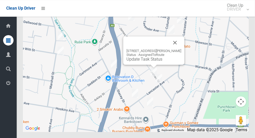
click at [182, 49] on button "Close" at bounding box center [175, 42] width 13 height 13
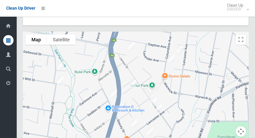
scroll to position [2937, 0]
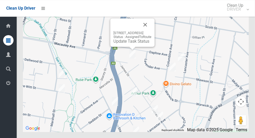
click at [152, 31] on button "Close" at bounding box center [145, 24] width 13 height 13
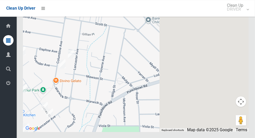
scroll to position [2934, 0]
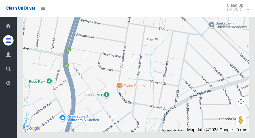
click at [1, 40] on link "Tasks" at bounding box center [8, 40] width 17 height 11
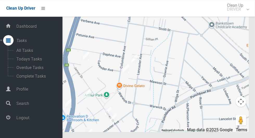
click at [103, 99] on div at bounding box center [136, 67] width 226 height 130
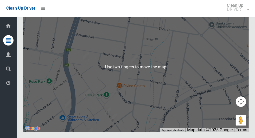
scroll to position [2937, 0]
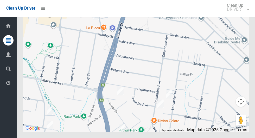
click at [181, 104] on div at bounding box center [136, 67] width 226 height 130
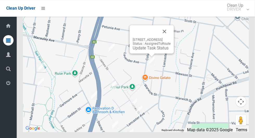
click at [171, 38] on button "Close" at bounding box center [164, 31] width 13 height 13
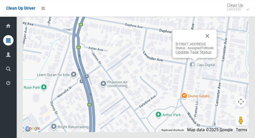
click at [187, 55] on link "Update Task Status" at bounding box center [194, 52] width 36 height 5
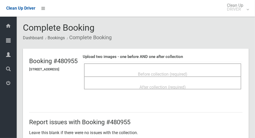
click at [188, 75] on span "Before collection (required)" at bounding box center [162, 74] width 49 height 5
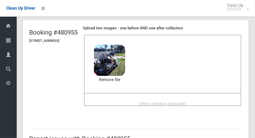
scroll to position [28, 0]
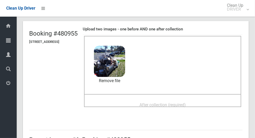
click at [186, 103] on span "After collection (required)" at bounding box center [163, 105] width 46 height 5
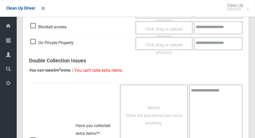
scroll to position [426, 0]
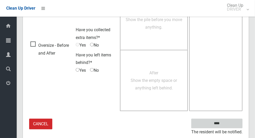
click at [226, 127] on input "****" at bounding box center [216, 124] width 51 height 10
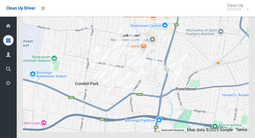
scroll to position [2937, 0]
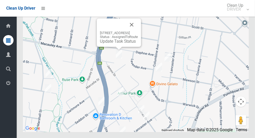
click at [138, 31] on button "Close" at bounding box center [132, 24] width 13 height 13
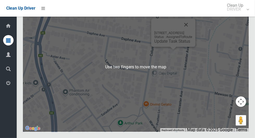
scroll to position [2937, 0]
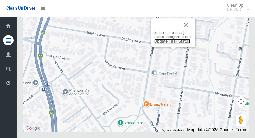
click at [163, 44] on link "Update Task Status" at bounding box center [172, 41] width 36 height 5
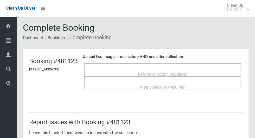
click at [188, 72] on span "Before collection (required)" at bounding box center [162, 74] width 49 height 5
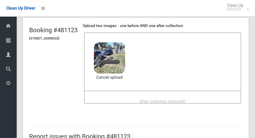
scroll to position [30, 0]
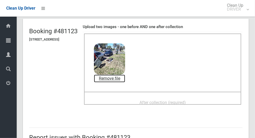
click at [125, 77] on link "Remove file" at bounding box center [109, 79] width 31 height 8
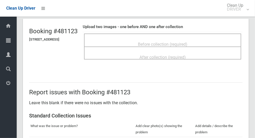
click at [187, 42] on span "Before collection (required)" at bounding box center [162, 44] width 49 height 5
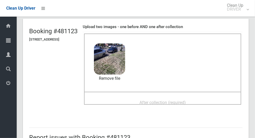
click at [186, 100] on span "After collection (required)" at bounding box center [163, 102] width 46 height 5
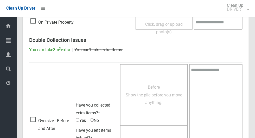
scroll to position [426, 0]
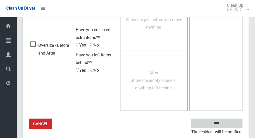
click at [227, 123] on input "****" at bounding box center [216, 124] width 51 height 10
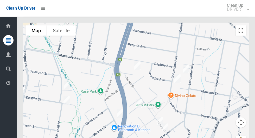
scroll to position [2938, 0]
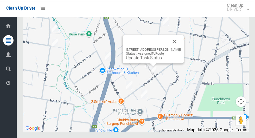
click at [178, 48] on button "Close" at bounding box center [175, 41] width 13 height 13
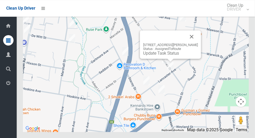
click at [198, 43] on button "Close" at bounding box center [192, 36] width 13 height 13
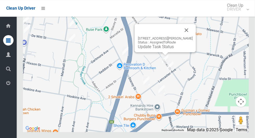
click at [193, 36] on button "Close" at bounding box center [186, 30] width 13 height 13
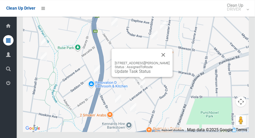
click at [170, 61] on button "Close" at bounding box center [163, 55] width 13 height 13
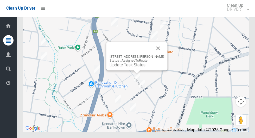
click at [165, 55] on button "Close" at bounding box center [158, 48] width 13 height 13
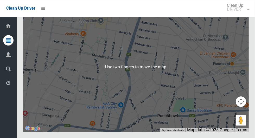
scroll to position [2936, 0]
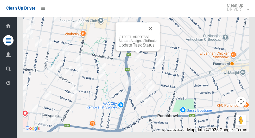
click at [157, 35] on button "Close" at bounding box center [150, 28] width 13 height 13
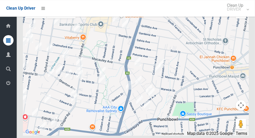
scroll to position [2938, 0]
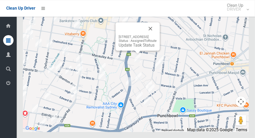
click at [137, 48] on link "Update Task Status" at bounding box center [137, 45] width 36 height 5
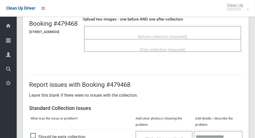
scroll to position [38, 0]
click at [188, 38] on span "Before collection (required)" at bounding box center [162, 36] width 49 height 5
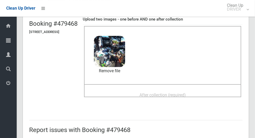
click at [186, 93] on span "After collection (required)" at bounding box center [163, 95] width 46 height 5
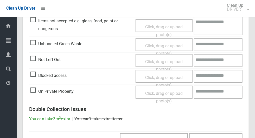
scroll to position [426, 0]
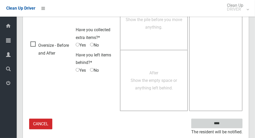
click at [226, 125] on input "****" at bounding box center [216, 124] width 51 height 10
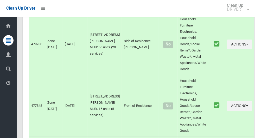
scroll to position [2937, 0]
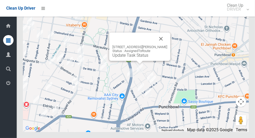
click at [166, 45] on button "Close" at bounding box center [161, 39] width 13 height 13
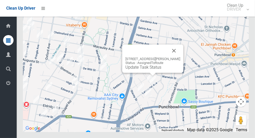
click at [180, 57] on button "Close" at bounding box center [174, 51] width 13 height 13
click at [179, 57] on button "Close" at bounding box center [174, 51] width 13 height 13
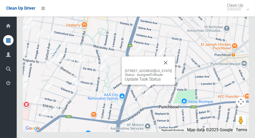
click at [172, 69] on button "Close" at bounding box center [166, 63] width 13 height 13
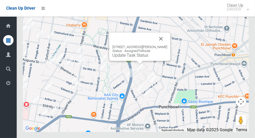
click at [167, 45] on button "Close" at bounding box center [161, 39] width 13 height 13
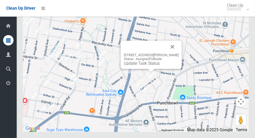
click at [179, 53] on button "Close" at bounding box center [172, 47] width 13 height 13
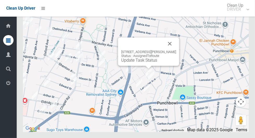
click at [176, 50] on button "Close" at bounding box center [170, 44] width 13 height 13
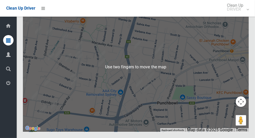
scroll to position [2936, 0]
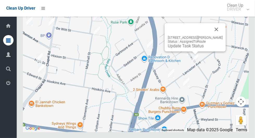
click at [223, 36] on button "Close" at bounding box center [216, 29] width 13 height 13
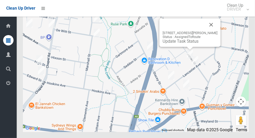
click at [182, 47] on div "56A James Street, PUNCHBOWL NSW 2196 Status : AssignedToRoute Update Task Status" at bounding box center [190, 32] width 61 height 28
click at [180, 47] on div "56A James Street, PUNCHBOWL NSW 2196 Status : AssignedToRoute Update Task Status" at bounding box center [190, 32] width 61 height 28
click at [177, 44] on link "Update Task Status" at bounding box center [181, 41] width 36 height 5
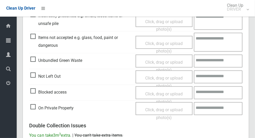
scroll to position [180, 0]
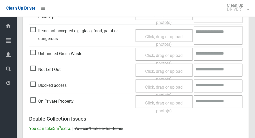
click at [40, 86] on span "Blocked access" at bounding box center [48, 86] width 36 height 8
click at [173, 85] on span "Click, drag or upload photo(s)" at bounding box center [164, 91] width 38 height 13
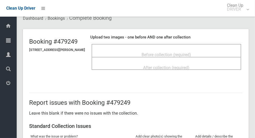
scroll to position [0, 0]
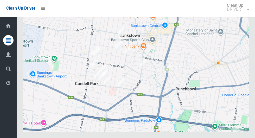
scroll to position [2936, 0]
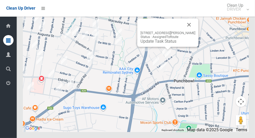
click at [195, 31] on button "Close" at bounding box center [189, 24] width 13 height 13
click at [196, 31] on button "Close" at bounding box center [189, 24] width 13 height 13
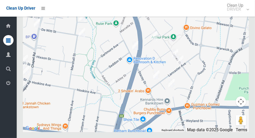
scroll to position [2937, 0]
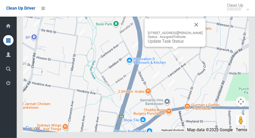
click at [162, 44] on link "Update Task Status" at bounding box center [166, 41] width 36 height 5
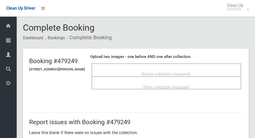
click at [155, 69] on div "Before collection (required)" at bounding box center [166, 74] width 138 height 10
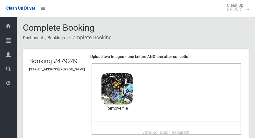
click at [190, 133] on span "After collection (required)" at bounding box center [166, 132] width 46 height 5
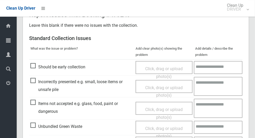
scroll to position [426, 0]
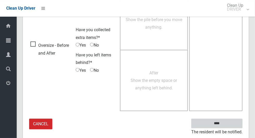
click at [226, 125] on input "****" at bounding box center [216, 124] width 51 height 10
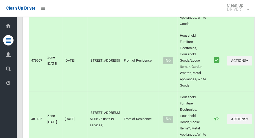
scroll to position [2937, 0]
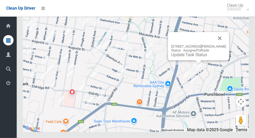
click at [190, 60] on div "[STREET_ADDRESS][PERSON_NAME] Status : AssignedToRoute Update Task Status" at bounding box center [198, 46] width 61 height 28
click at [194, 57] on link "Update Task Status" at bounding box center [189, 54] width 36 height 5
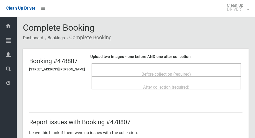
click at [203, 74] on div "Before collection (required)" at bounding box center [166, 74] width 138 height 10
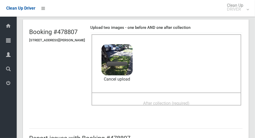
scroll to position [29, 0]
click at [190, 101] on span "After collection (required)" at bounding box center [166, 103] width 46 height 5
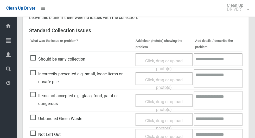
scroll to position [426, 0]
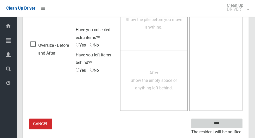
click at [227, 124] on input "****" at bounding box center [216, 124] width 51 height 10
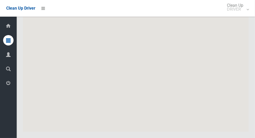
scroll to position [2937, 0]
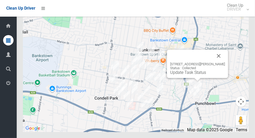
click at [225, 62] on button "Close" at bounding box center [219, 56] width 13 height 13
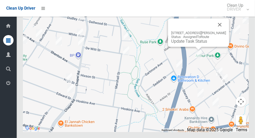
click at [226, 31] on button "Close" at bounding box center [220, 24] width 13 height 13
click at [221, 31] on button "Close" at bounding box center [220, 24] width 13 height 13
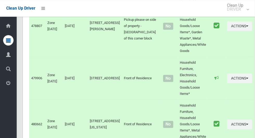
scroll to position [0, 0]
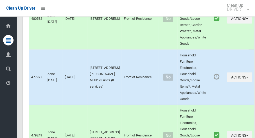
scroll to position [2453, 0]
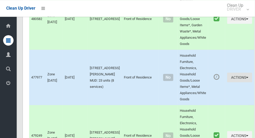
click at [233, 82] on button "Actions" at bounding box center [239, 78] width 25 height 10
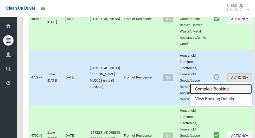
click at [208, 94] on link "Complete Booking" at bounding box center [221, 89] width 62 height 10
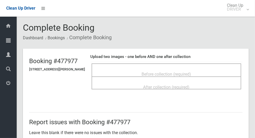
click at [187, 72] on span "Before collection (required)" at bounding box center [166, 74] width 49 height 5
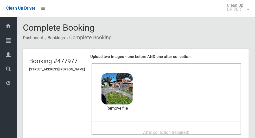
click at [177, 132] on span "After collection (required)" at bounding box center [166, 132] width 46 height 5
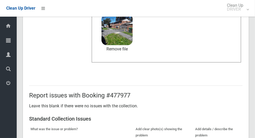
scroll to position [269, 0]
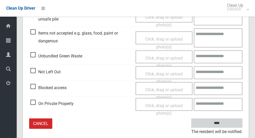
click at [230, 126] on input "****" at bounding box center [216, 124] width 51 height 10
